Goal: Information Seeking & Learning: Learn about a topic

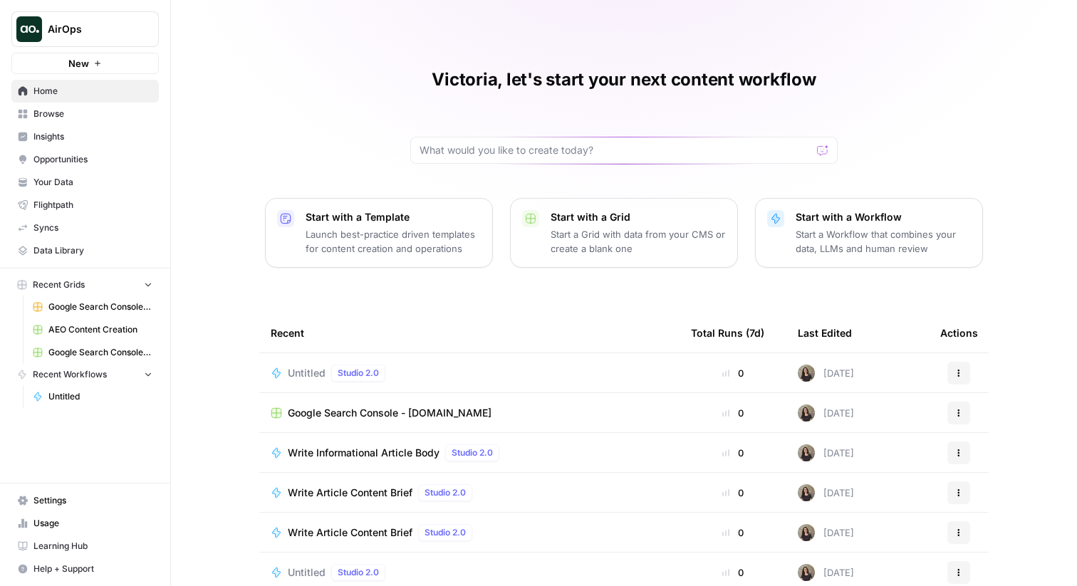
click at [55, 150] on link "Opportunities" at bounding box center [84, 159] width 147 height 23
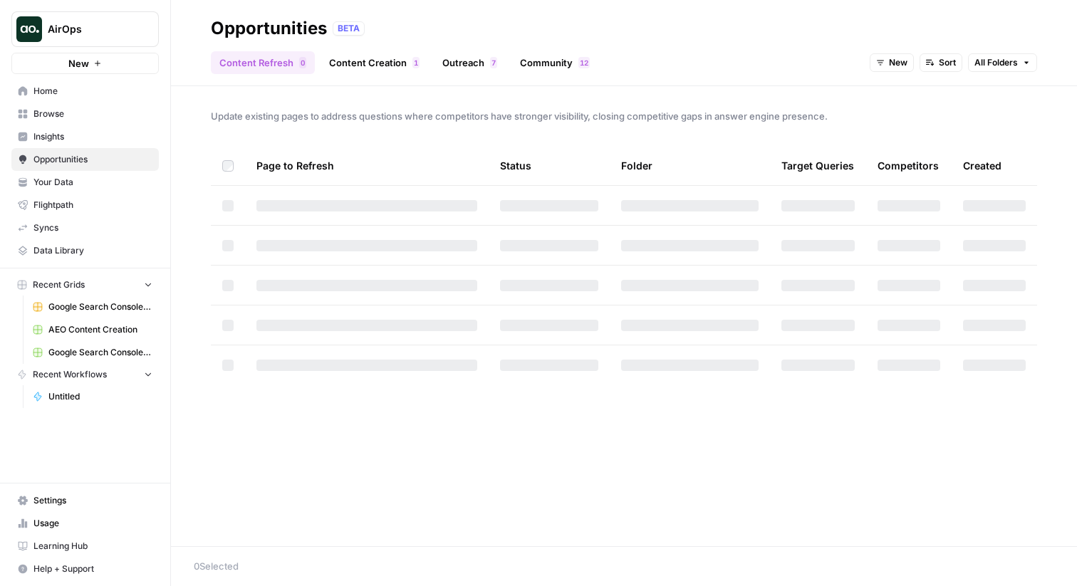
click at [56, 129] on link "Insights" at bounding box center [84, 136] width 147 height 23
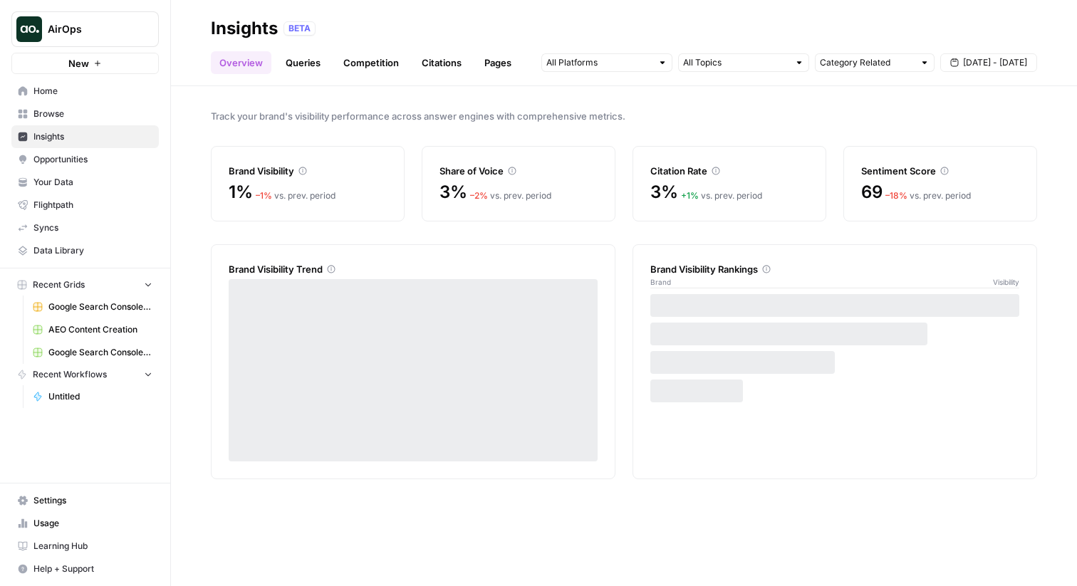
click at [313, 58] on link "Queries" at bounding box center [303, 62] width 52 height 23
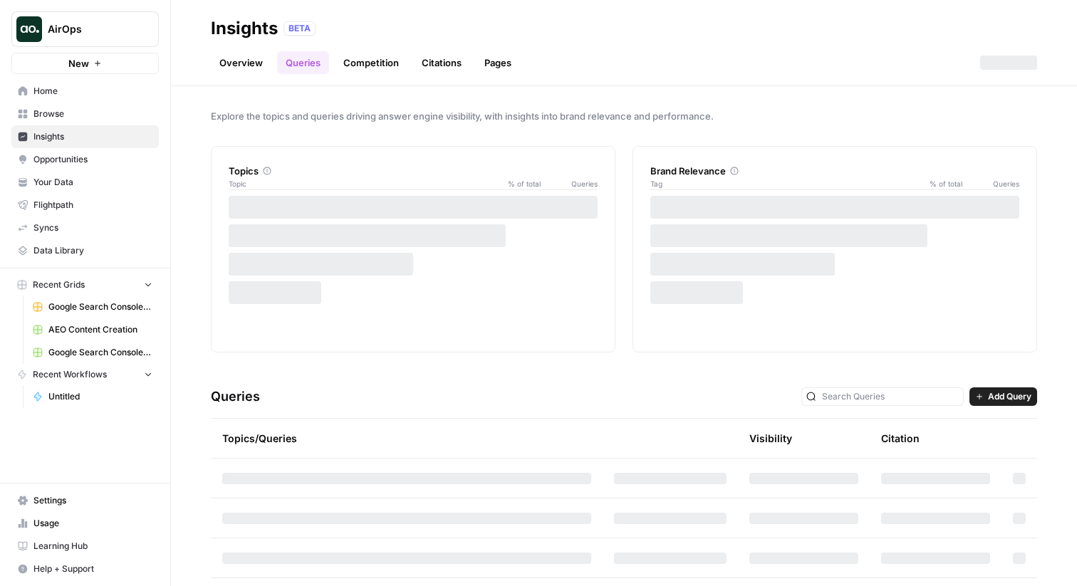
click at [516, 58] on link "Pages" at bounding box center [498, 62] width 44 height 23
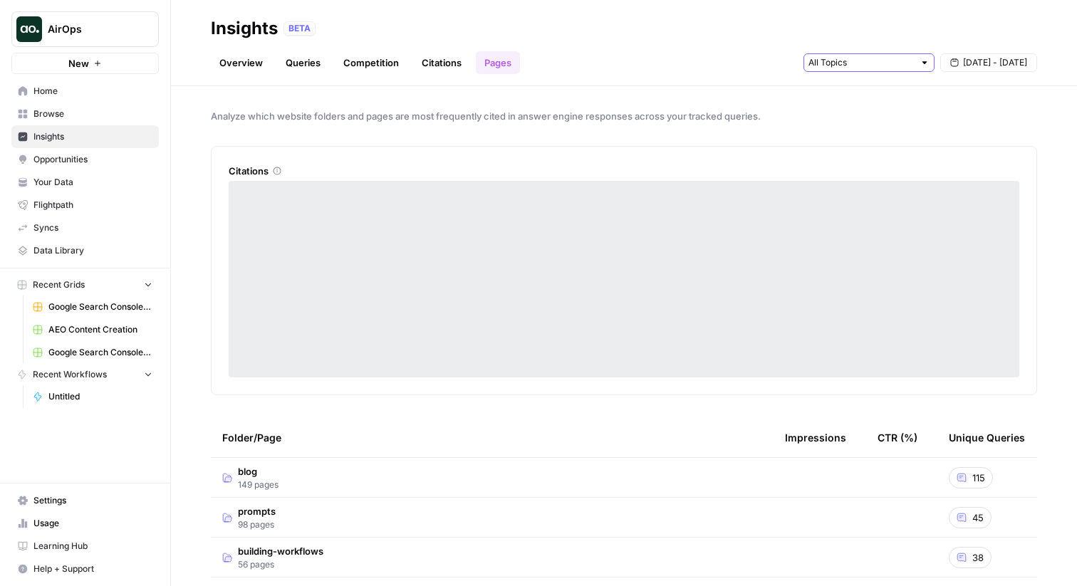
click at [875, 63] on input "text" at bounding box center [860, 63] width 105 height 14
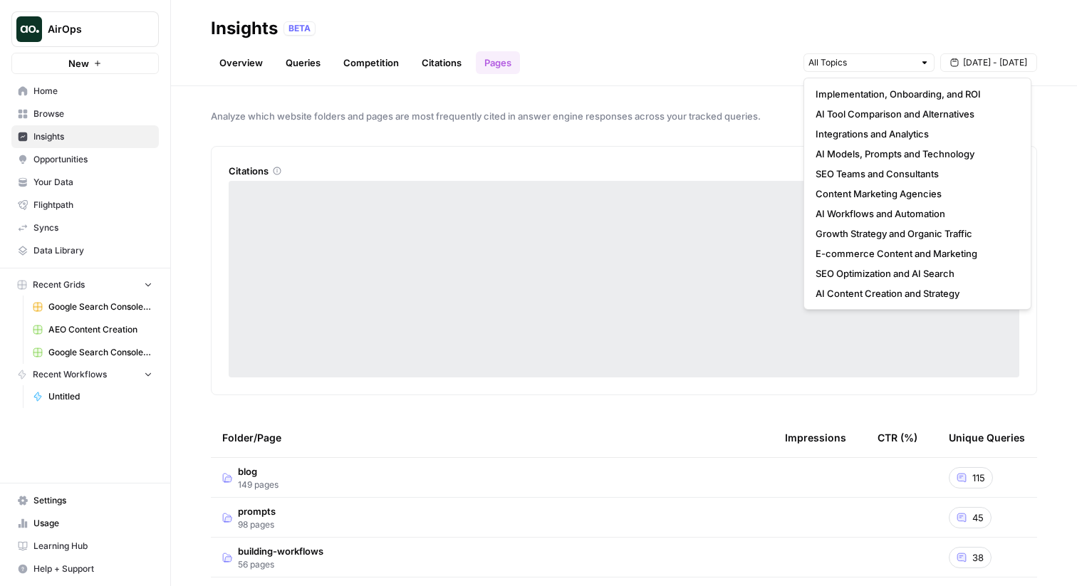
click at [662, 85] on header "Insights BETA Overview Queries Competition Citations Pages Sep 24 - Sep 30" at bounding box center [624, 43] width 906 height 86
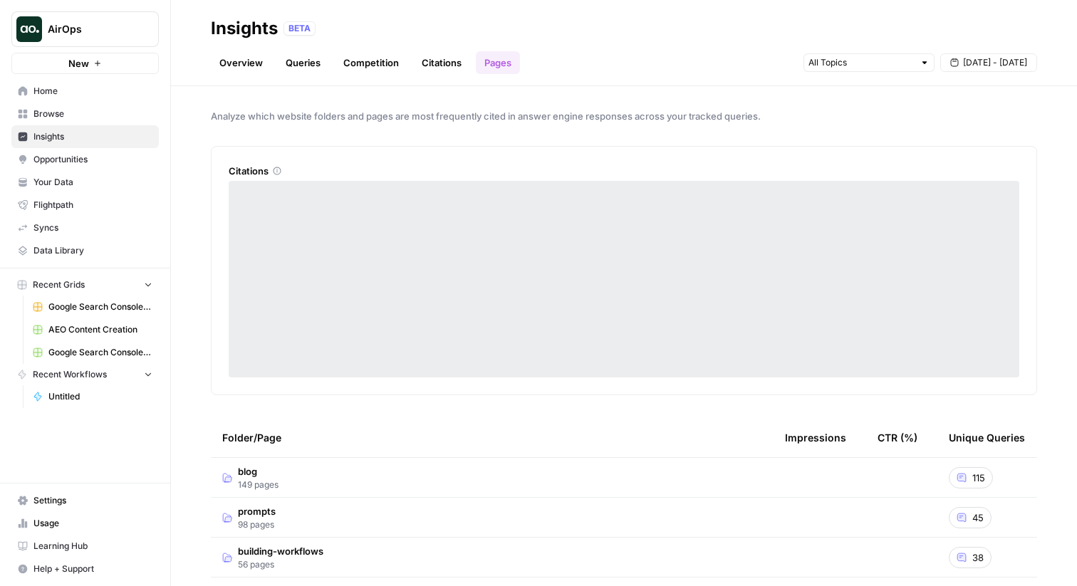
click at [298, 69] on link "Queries" at bounding box center [303, 62] width 52 height 23
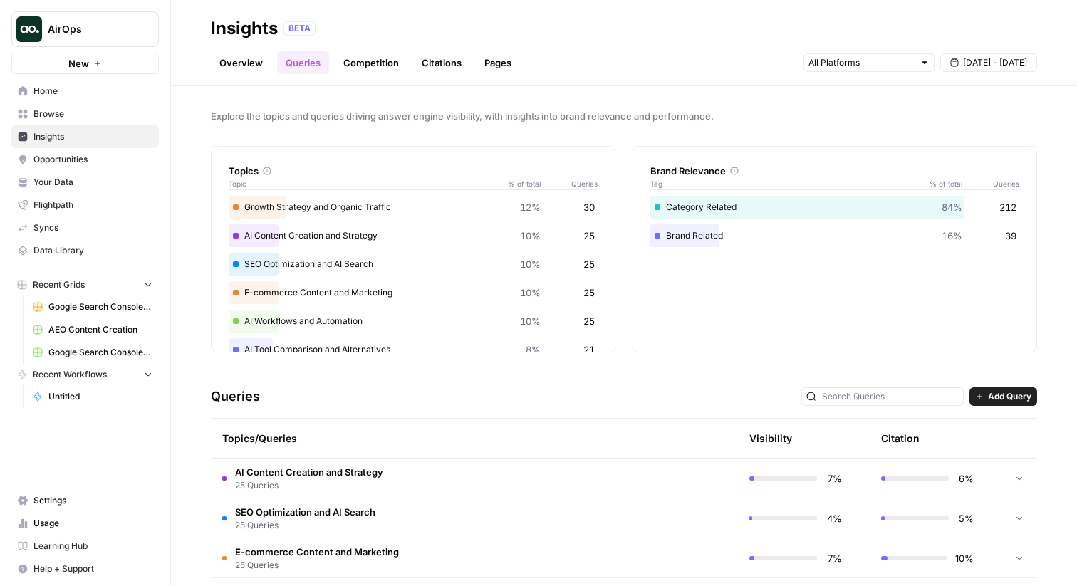
click at [230, 67] on link "Overview" at bounding box center [241, 62] width 61 height 23
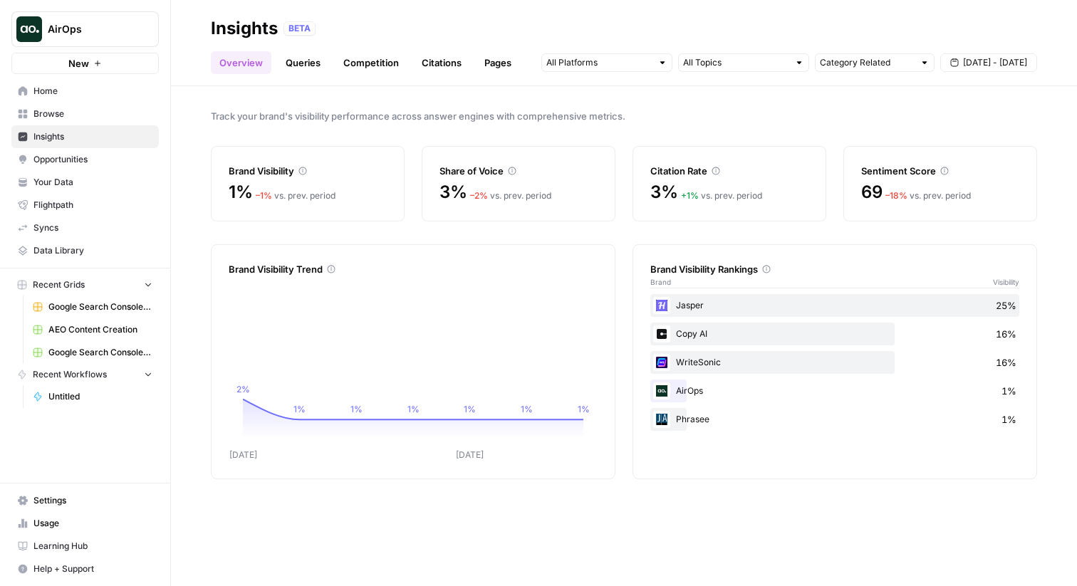
click at [362, 108] on div "Track your brand's visibility performance across answer engines with comprehens…" at bounding box center [624, 336] width 906 height 500
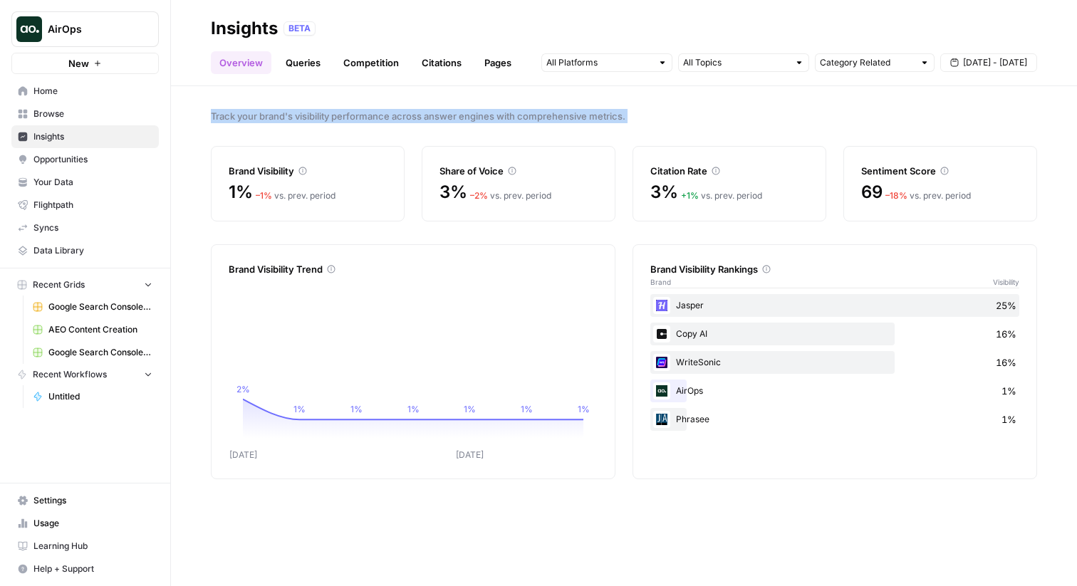
click at [362, 108] on div "Track your brand's visibility performance across answer engines with comprehens…" at bounding box center [624, 336] width 906 height 500
click at [427, 105] on div "Track your brand's visibility performance across answer engines with comprehens…" at bounding box center [624, 336] width 906 height 500
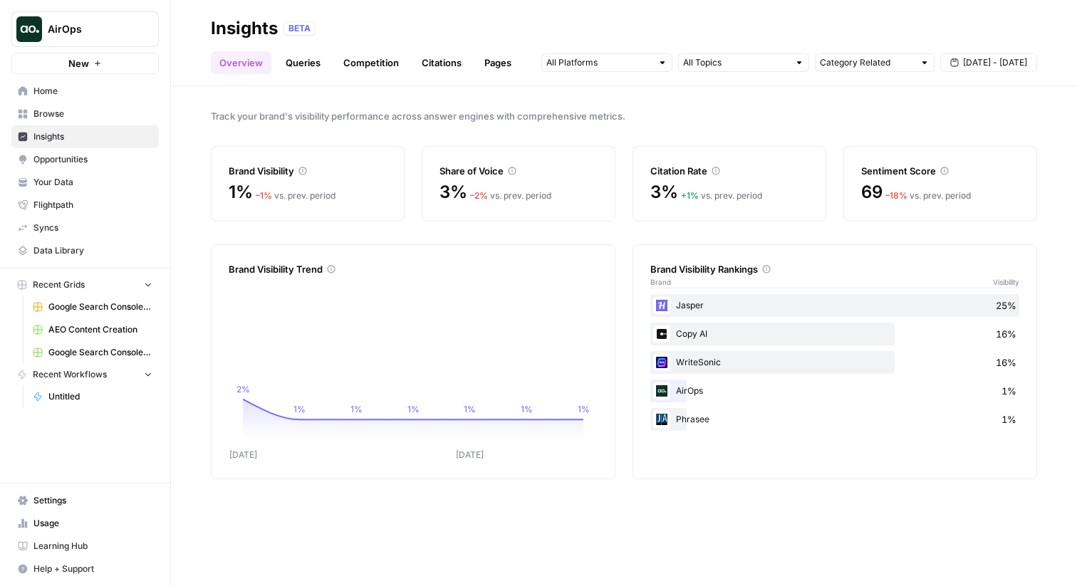
click at [427, 105] on div "Track your brand's visibility performance across answer engines with comprehens…" at bounding box center [624, 336] width 906 height 500
click at [611, 91] on div "Track your brand's visibility performance across answer engines with comprehens…" at bounding box center [624, 336] width 906 height 500
click at [560, 93] on div "Track your brand's visibility performance across answer engines with comprehens…" at bounding box center [624, 336] width 906 height 500
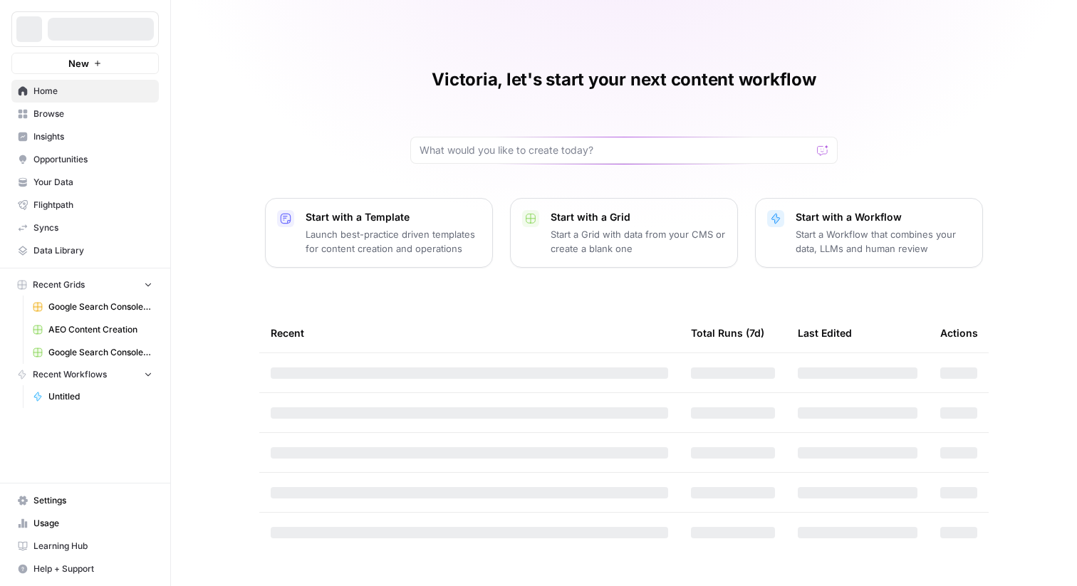
click at [58, 134] on span "Insights" at bounding box center [92, 136] width 119 height 13
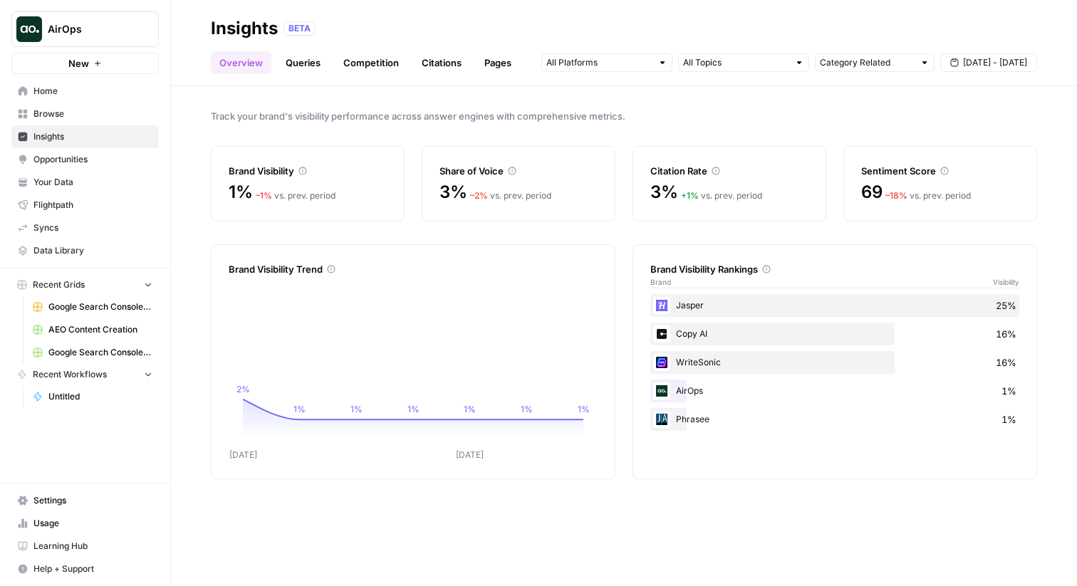
click at [78, 33] on span "AirOps" at bounding box center [91, 29] width 86 height 14
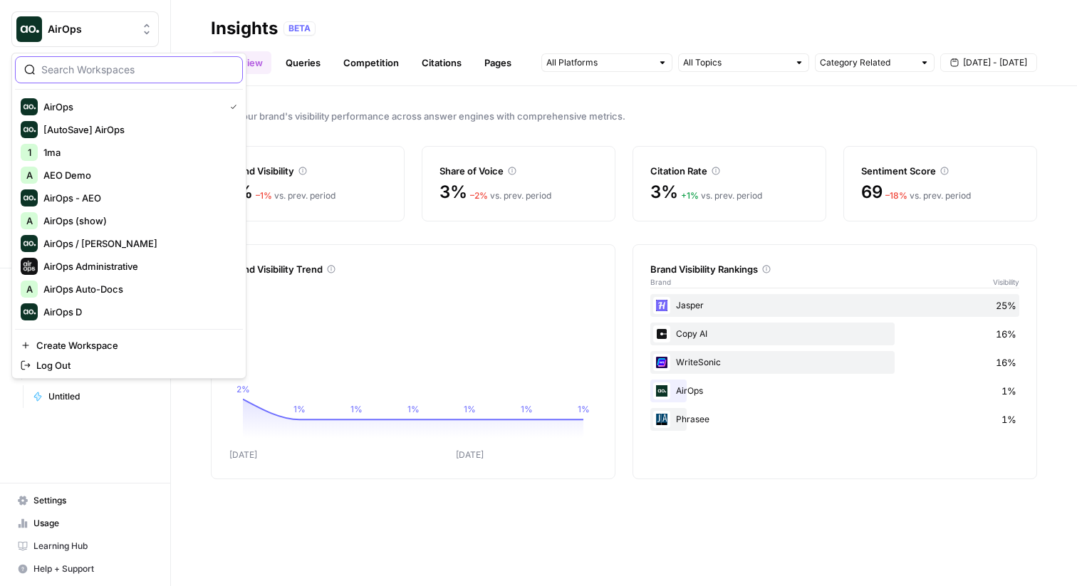
click at [98, 69] on input "search" at bounding box center [137, 70] width 192 height 14
type input "[PERSON_NAME]"
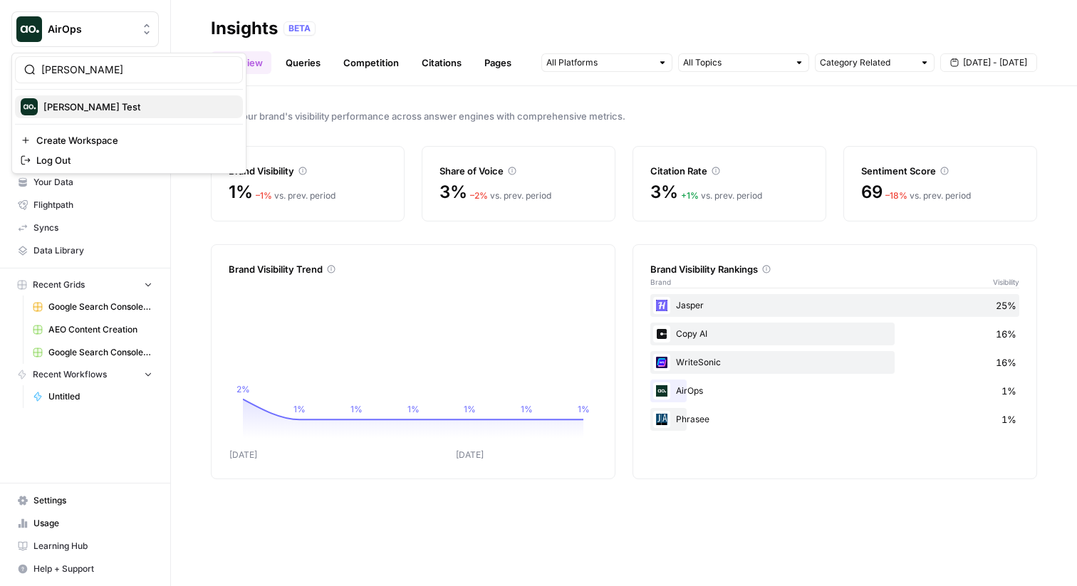
click at [97, 108] on span "[PERSON_NAME] Test" at bounding box center [137, 107] width 188 height 14
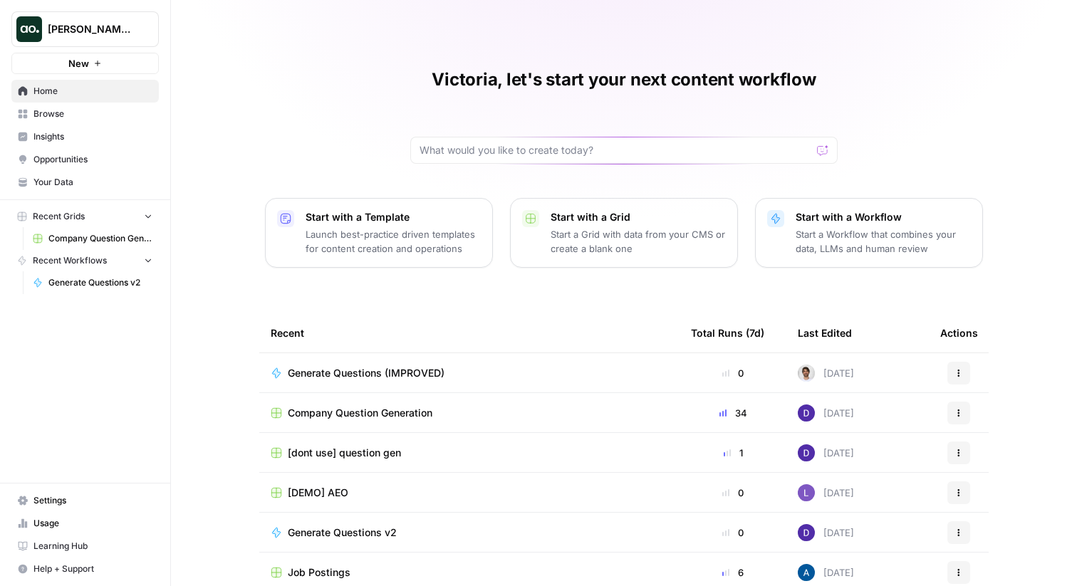
click at [83, 140] on span "Insights" at bounding box center [92, 136] width 119 height 13
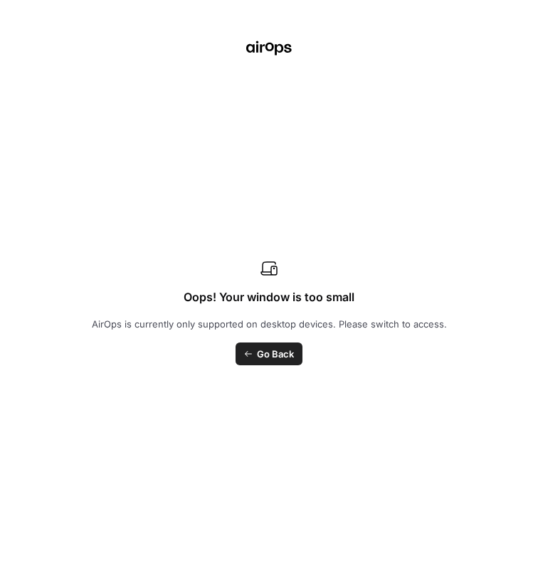
click at [377, 295] on div "Oops! Your window is too small AirOps is currently only supported on desktop de…" at bounding box center [269, 312] width 355 height 105
